Goal: Information Seeking & Learning: Learn about a topic

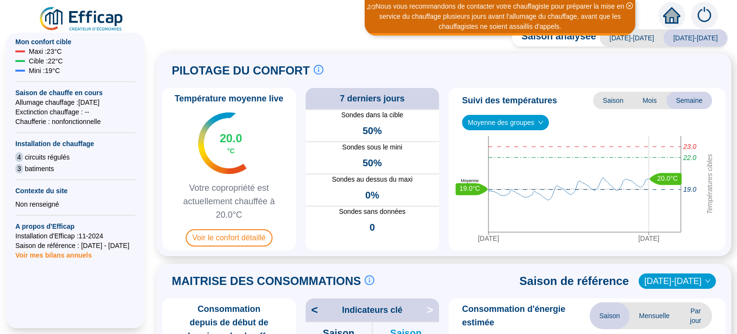
click at [639, 98] on span "Mois" at bounding box center [650, 100] width 34 height 17
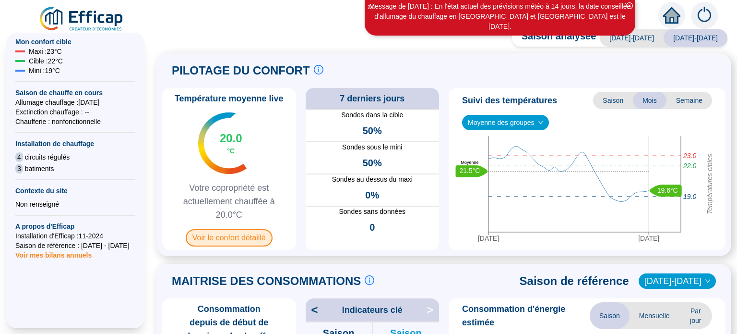
click at [238, 238] on span "Voir le confort détaillé" at bounding box center [229, 237] width 87 height 17
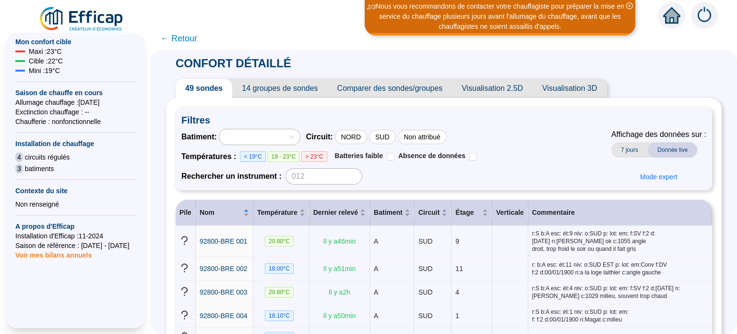
click at [564, 86] on span "Visualisation 3D" at bounding box center [570, 88] width 74 height 19
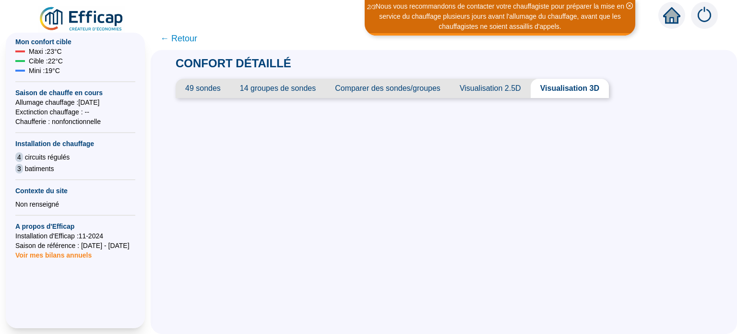
click at [490, 85] on span "Visualisation 2.5D" at bounding box center [490, 88] width 81 height 19
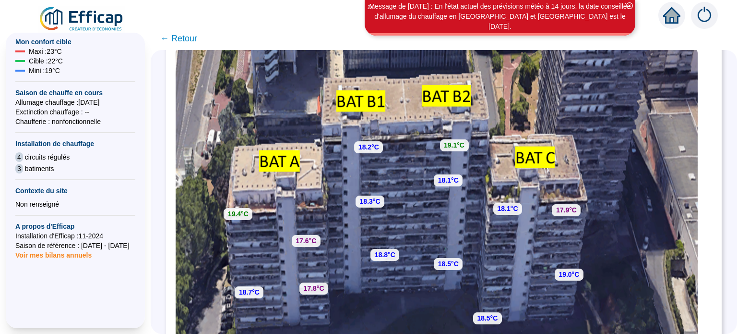
scroll to position [196, 0]
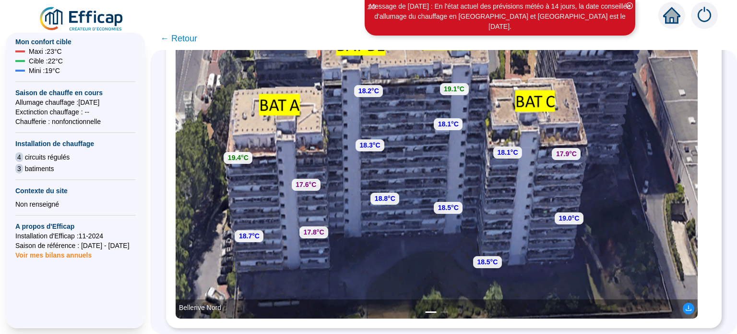
click at [190, 38] on span "← Retour" at bounding box center [178, 38] width 37 height 13
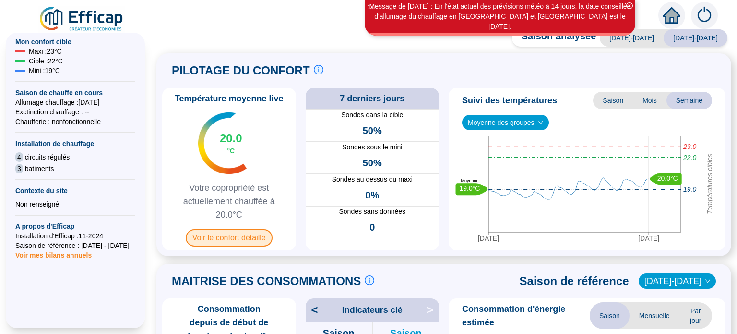
click at [230, 237] on span "Voir le confort détaillé" at bounding box center [229, 237] width 87 height 17
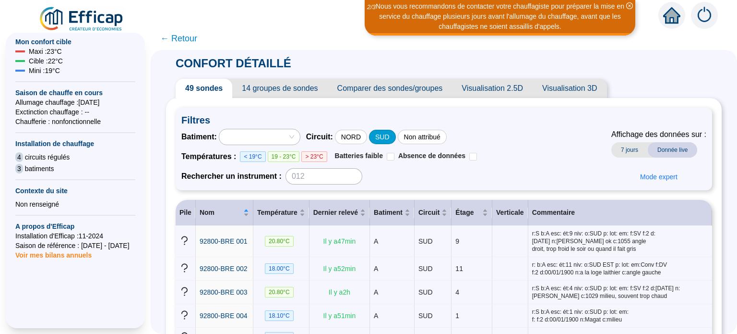
click at [391, 136] on div "SUD" at bounding box center [382, 137] width 27 height 14
click at [570, 86] on span "Visualisation 3D" at bounding box center [570, 88] width 74 height 19
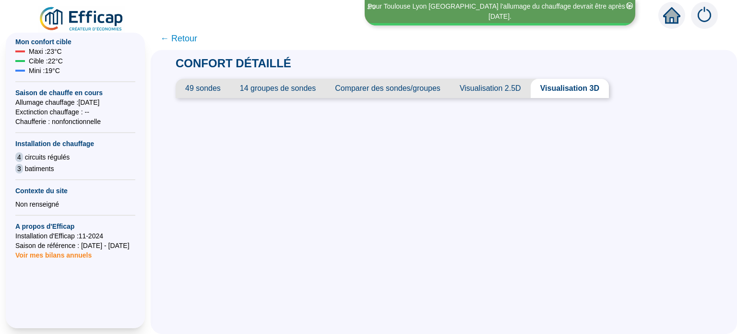
click at [290, 89] on span "14 groupes de sondes" at bounding box center [277, 88] width 95 height 19
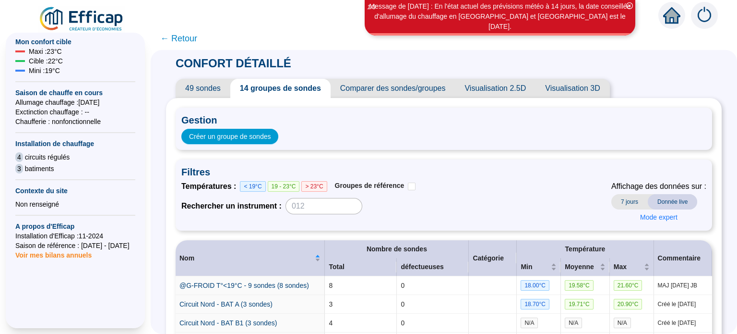
click at [215, 86] on span "49 sondes" at bounding box center [203, 88] width 55 height 19
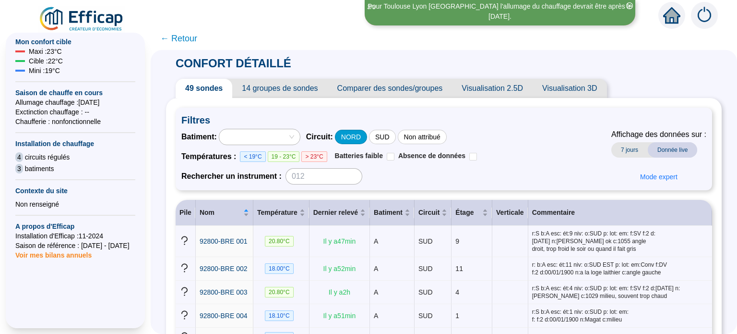
click at [366, 133] on div "NORD" at bounding box center [351, 137] width 32 height 14
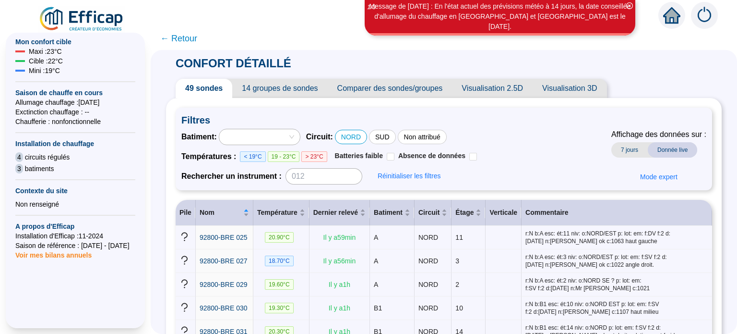
click at [552, 86] on span "Visualisation 3D" at bounding box center [570, 88] width 74 height 19
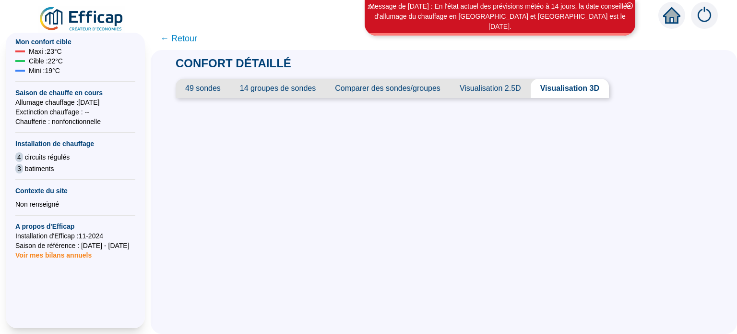
click at [552, 86] on span "Visualisation 3D" at bounding box center [570, 88] width 78 height 19
click at [567, 86] on span "Visualisation 3D" at bounding box center [570, 88] width 78 height 19
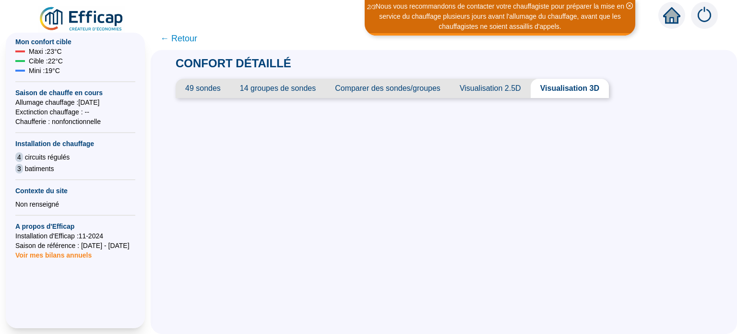
click at [498, 90] on span "Visualisation 2.5D" at bounding box center [490, 88] width 81 height 19
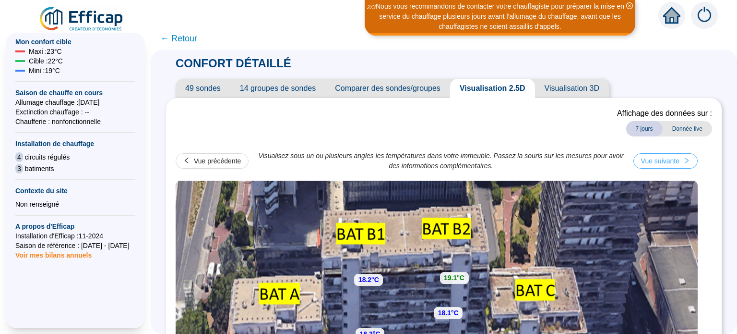
click at [680, 160] on div "Vue suivante" at bounding box center [660, 161] width 38 height 10
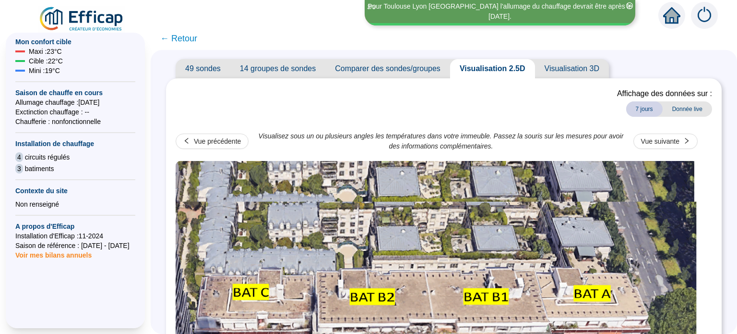
scroll to position [4, 0]
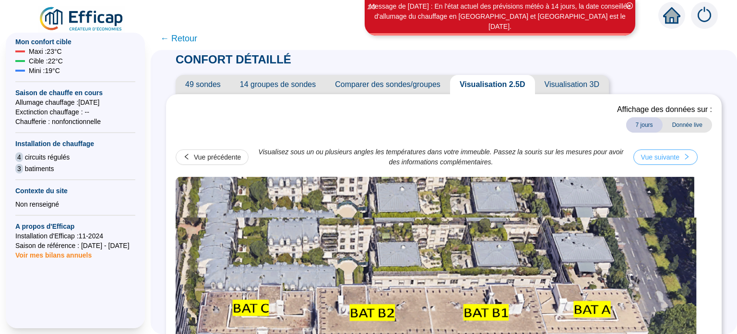
click at [671, 155] on div "Vue suivante" at bounding box center [660, 157] width 38 height 10
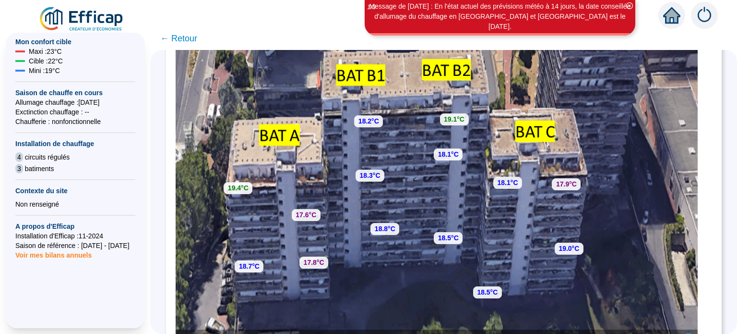
scroll to position [0, 0]
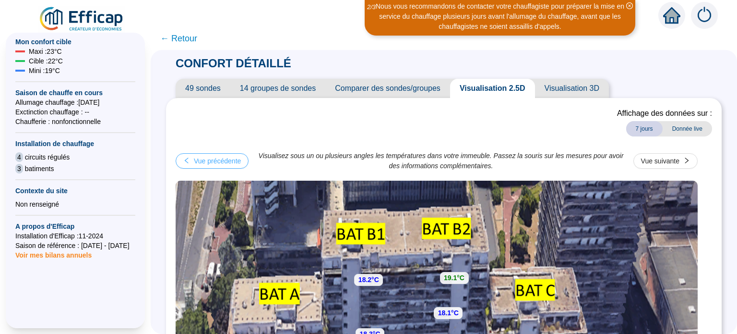
click at [225, 159] on div "Vue précédente" at bounding box center [217, 161] width 47 height 10
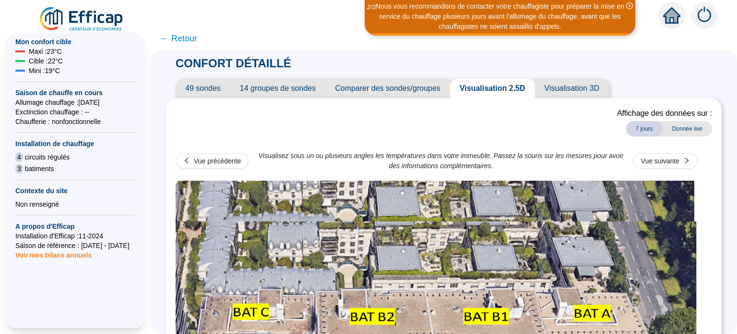
click at [180, 40] on span "← Retour" at bounding box center [178, 38] width 37 height 13
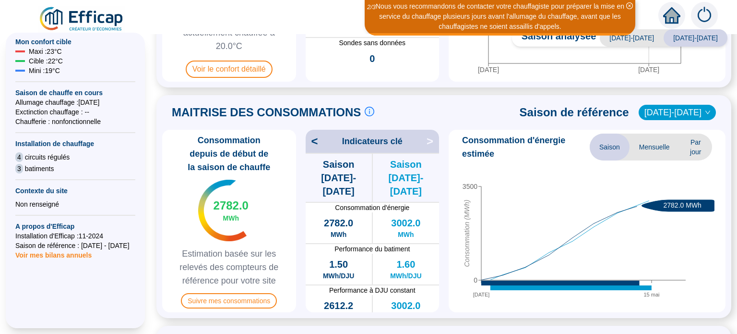
scroll to position [192, 0]
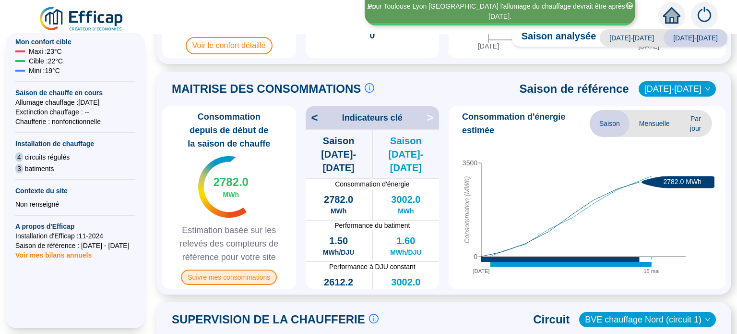
click at [238, 275] on span "Suivre mes consommations" at bounding box center [229, 276] width 96 height 15
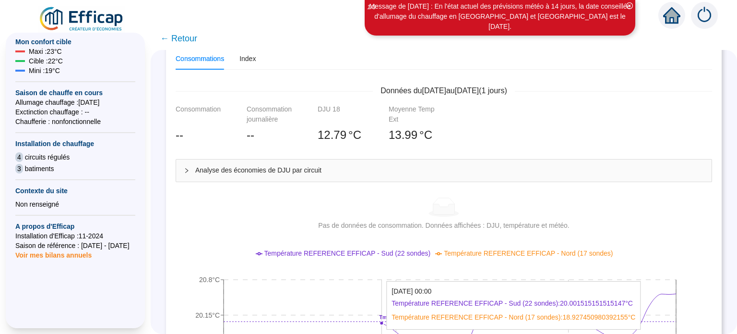
scroll to position [144, 0]
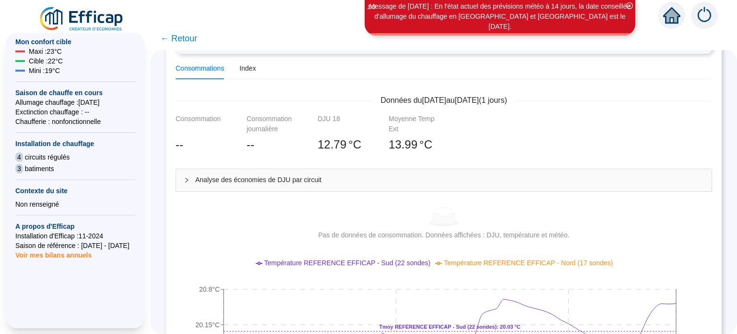
click at [195, 37] on span "← Retour" at bounding box center [178, 38] width 37 height 13
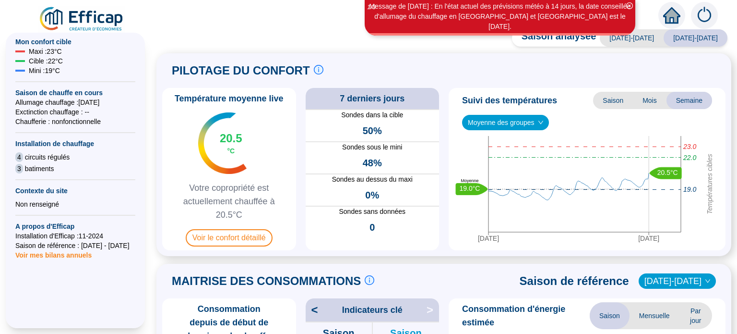
click at [705, 278] on icon "down" at bounding box center [708, 281] width 6 height 6
click at [705, 279] on icon "down" at bounding box center [708, 281] width 6 height 6
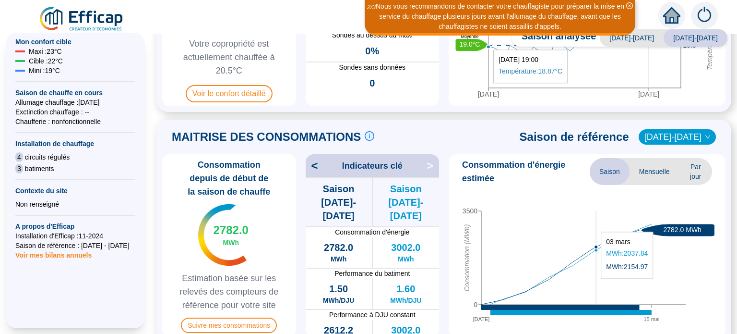
click at [597, 283] on icon "[DATE] mai 0 3500 Consommation (MWh) 2782.0 MWh" at bounding box center [584, 259] width 262 height 144
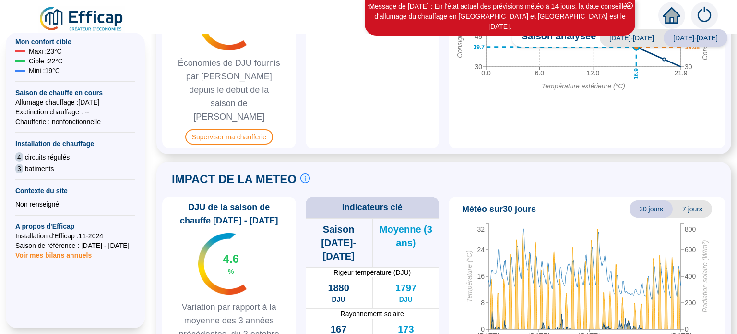
scroll to position [604, 0]
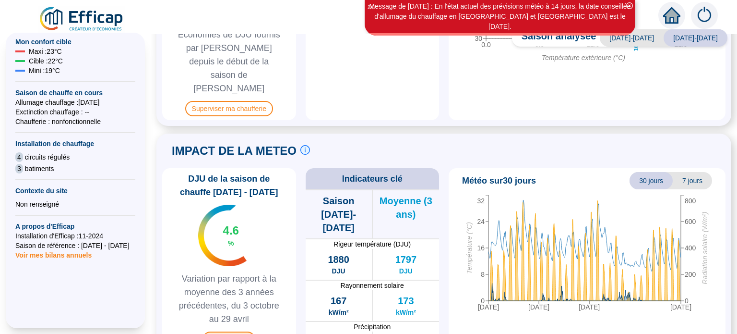
click at [225, 331] on span "Voir la météo" at bounding box center [229, 338] width 53 height 15
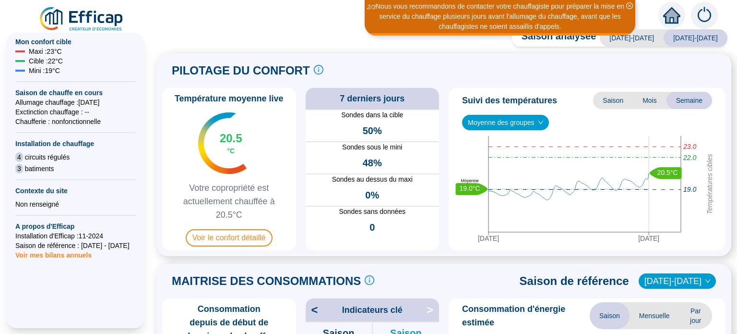
click at [496, 124] on span "Moyenne des groupes" at bounding box center [505, 122] width 75 height 14
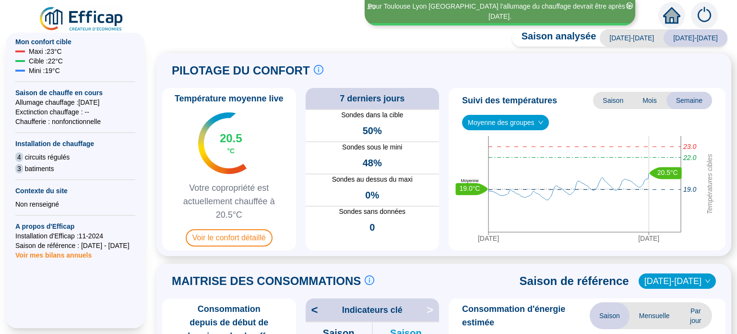
click at [374, 36] on div "Saison analysée [DATE]-[DATE] [DATE]-[DATE] PILOTAGE DU CONFORT Le pilotage du …" at bounding box center [444, 183] width 586 height 299
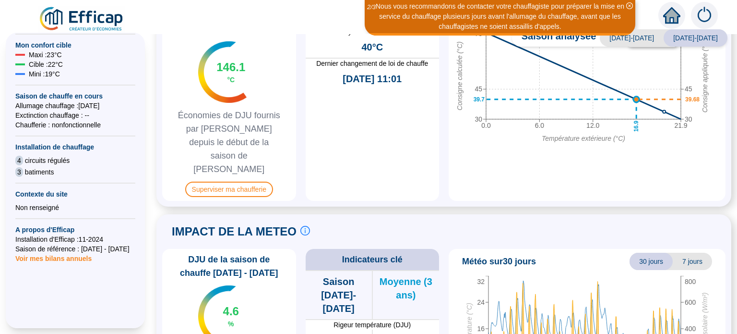
scroll to position [604, 0]
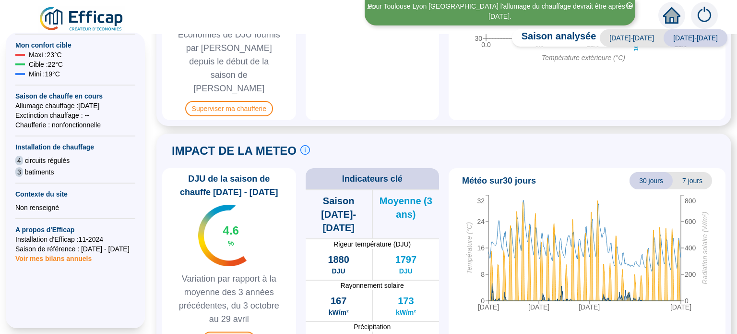
click at [229, 331] on span "Voir la météo" at bounding box center [229, 338] width 53 height 15
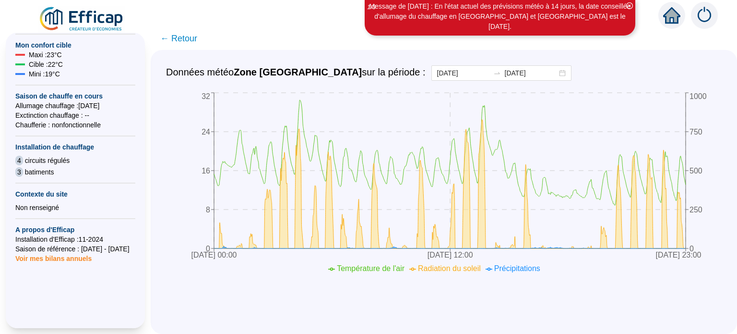
click at [188, 38] on span "← Retour" at bounding box center [178, 38] width 37 height 13
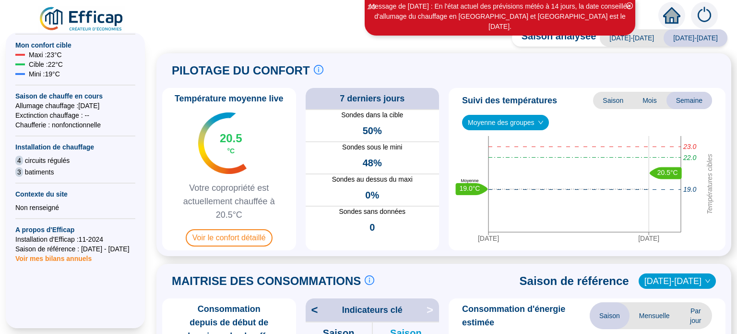
click at [187, 38] on div "Saison analysée [DATE]-[DATE] [DATE]-[DATE] PILOTAGE DU CONFORT Le pilotage du …" at bounding box center [444, 183] width 586 height 299
click at [580, 37] on span "Saison analysée" at bounding box center [554, 37] width 84 height 17
click at [455, 58] on div "PILOTAGE DU CONFORT Le pilotage du confort est fondamental pour le confort de t…" at bounding box center [443, 154] width 575 height 203
click at [690, 36] on span "[DATE]-[DATE]" at bounding box center [696, 37] width 64 height 17
click at [652, 41] on span "[DATE]-[DATE]" at bounding box center [632, 37] width 64 height 17
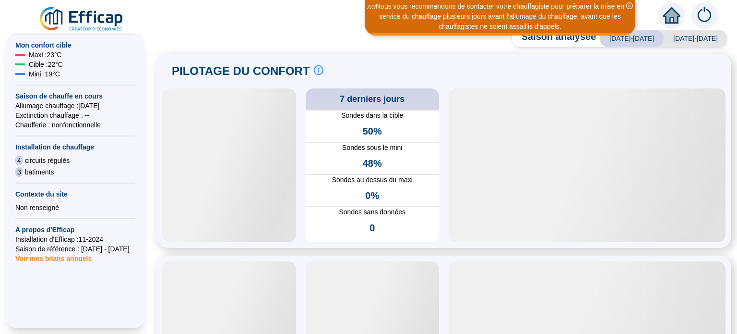
click at [698, 42] on span "[DATE]-[DATE]" at bounding box center [696, 38] width 64 height 17
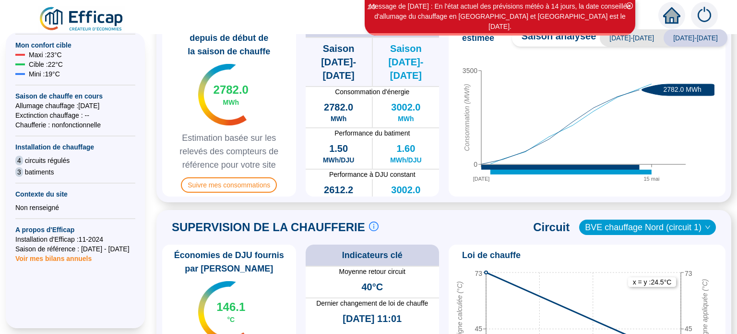
scroll to position [288, 0]
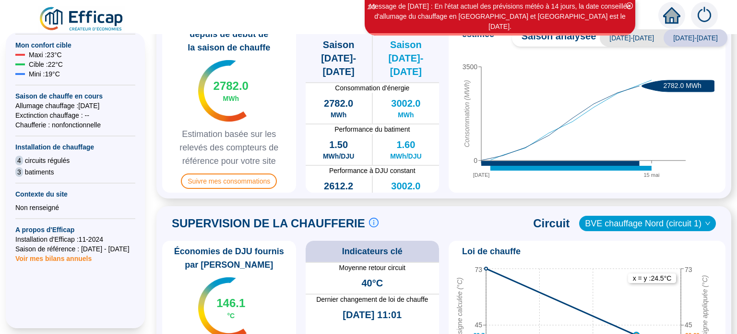
click at [615, 219] on span "BVE chauffage Nord (circuit 1)" at bounding box center [647, 223] width 125 height 14
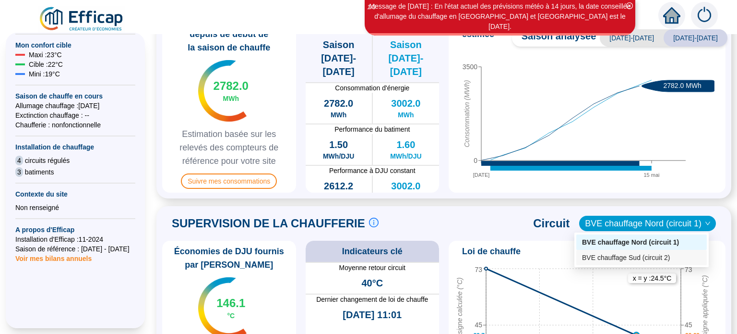
click at [632, 255] on div "BVE chauffage Sud (circuit 2)" at bounding box center [641, 257] width 119 height 10
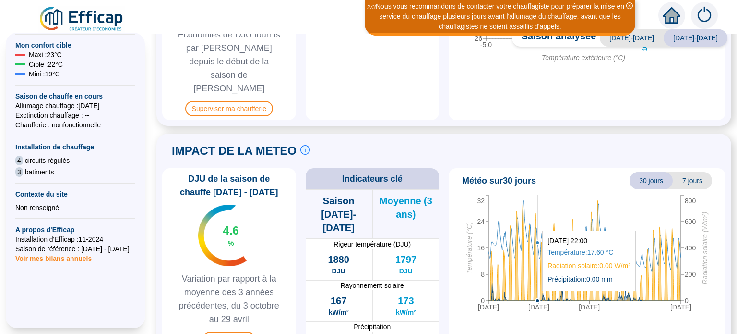
scroll to position [412, 0]
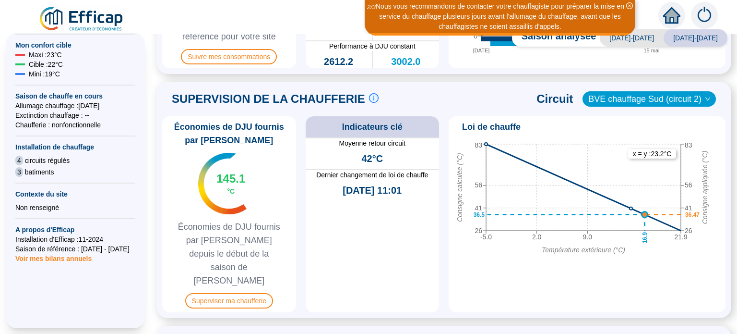
click at [613, 100] on span "BVE chauffage Sud (circuit 2)" at bounding box center [649, 99] width 122 height 14
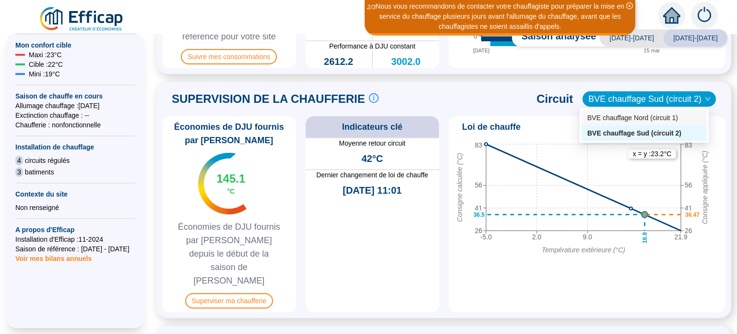
click at [623, 116] on div "BVE chauffage Nord (circuit 1)" at bounding box center [644, 118] width 114 height 10
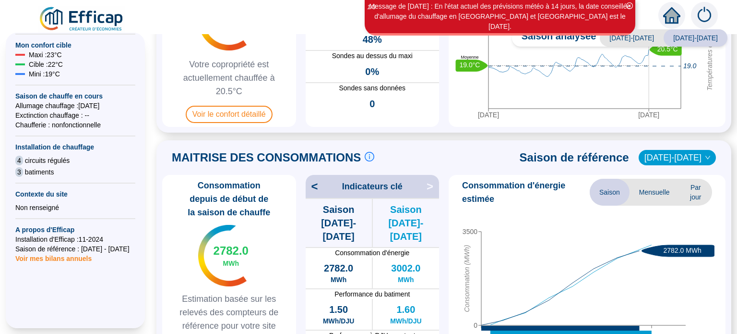
scroll to position [76, 0]
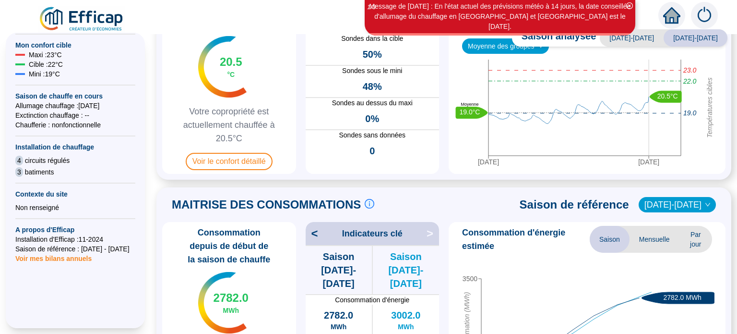
click at [601, 238] on span "Saison" at bounding box center [610, 239] width 40 height 27
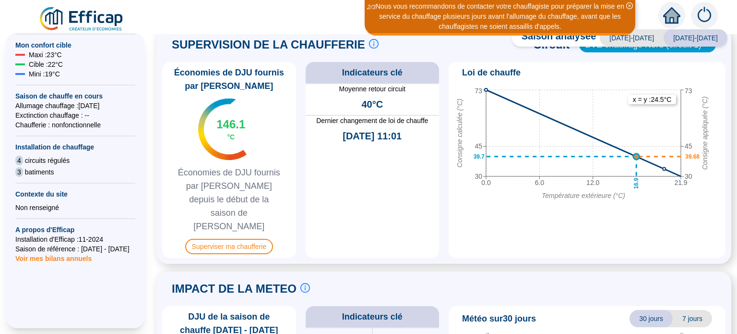
scroll to position [604, 0]
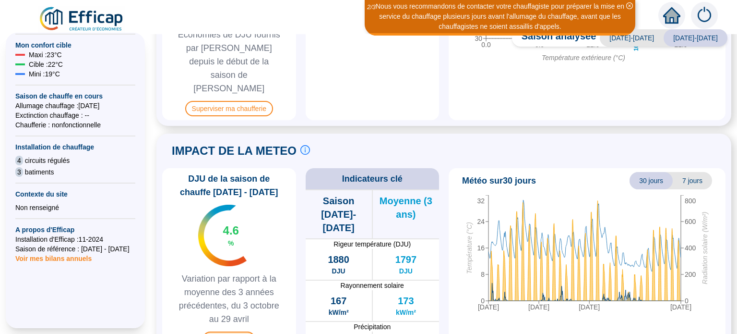
click at [231, 331] on span "Voir la météo" at bounding box center [229, 338] width 53 height 15
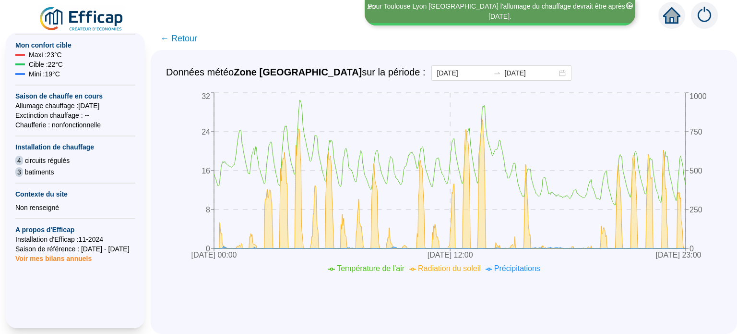
click at [183, 36] on span "← Retour" at bounding box center [178, 38] width 37 height 13
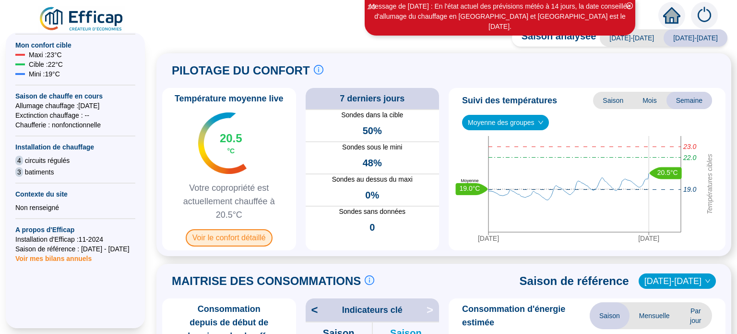
click at [247, 236] on span "Voir le confort détaillé" at bounding box center [229, 237] width 87 height 17
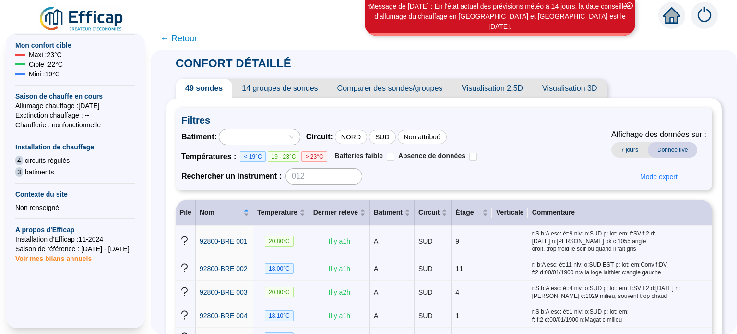
click at [381, 87] on span "Comparer des sondes/groupes" at bounding box center [390, 88] width 125 height 19
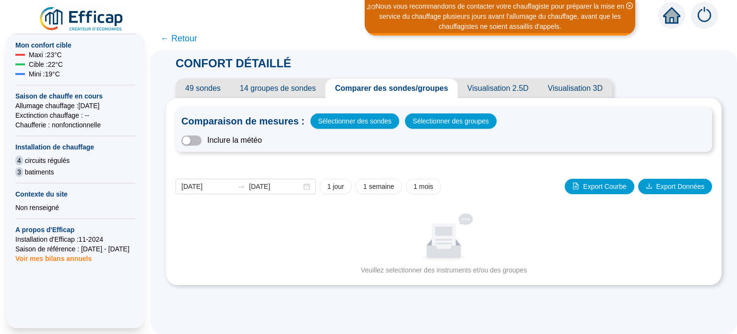
click at [298, 85] on span "14 groupes de sondes" at bounding box center [277, 88] width 95 height 19
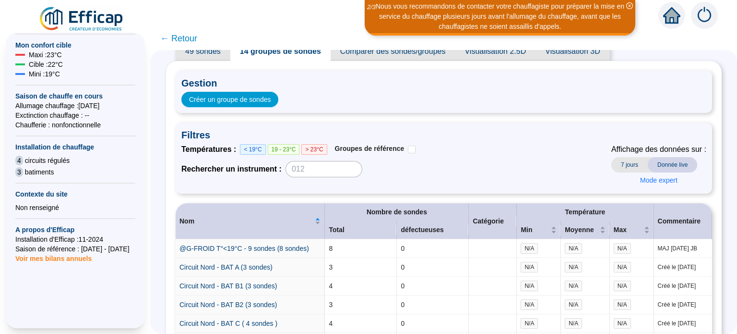
scroll to position [26, 0]
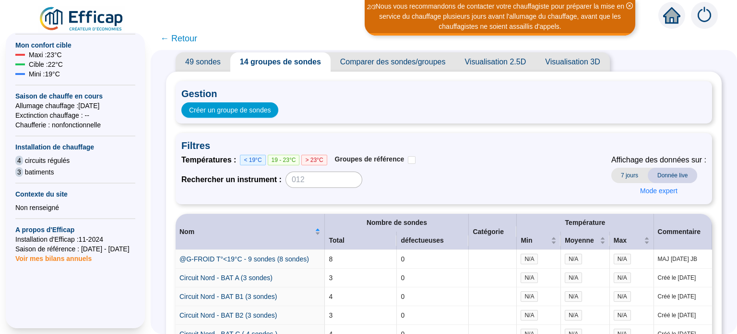
click at [215, 63] on span "49 sondes" at bounding box center [203, 61] width 55 height 19
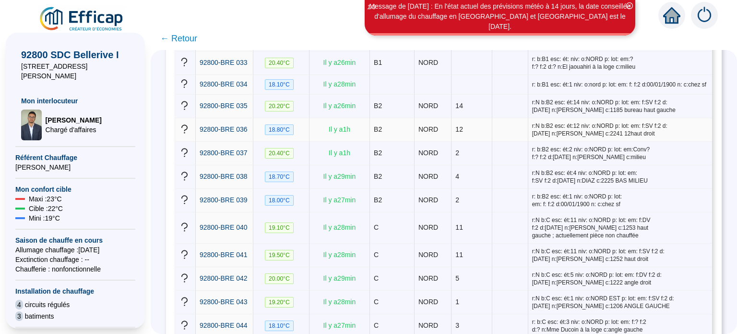
scroll to position [954, 0]
click at [674, 17] on icon "home" at bounding box center [671, 15] width 17 height 13
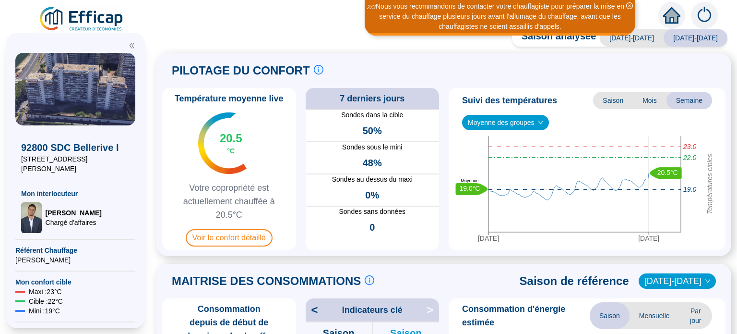
click at [539, 121] on icon "down" at bounding box center [541, 123] width 6 height 6
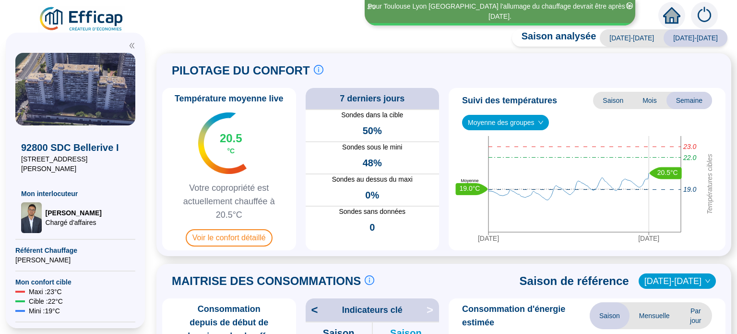
click at [706, 13] on img at bounding box center [704, 15] width 27 height 27
